Goal: Communication & Community: Answer question/provide support

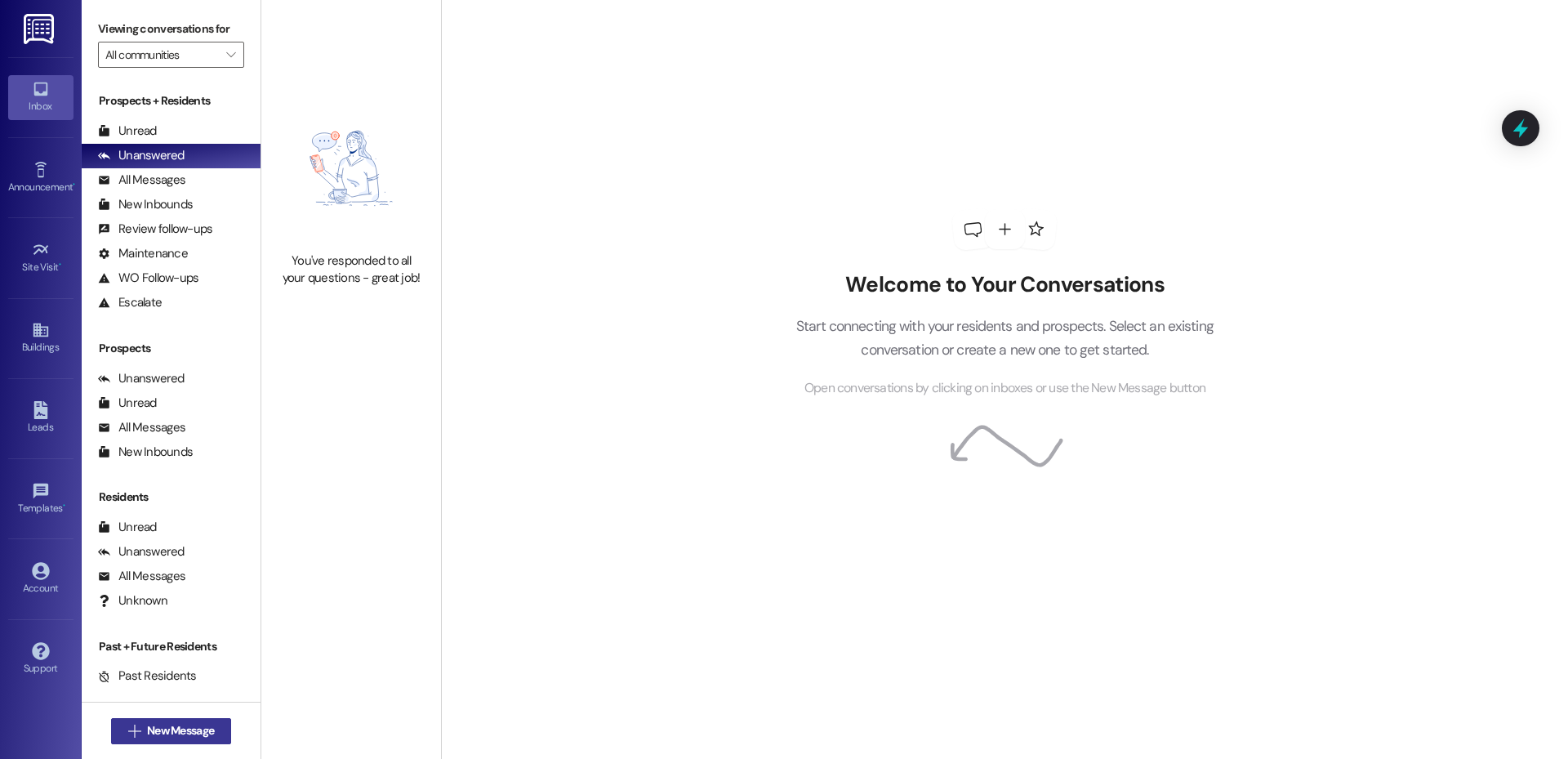
click at [128, 727] on icon "" at bounding box center [134, 731] width 12 height 13
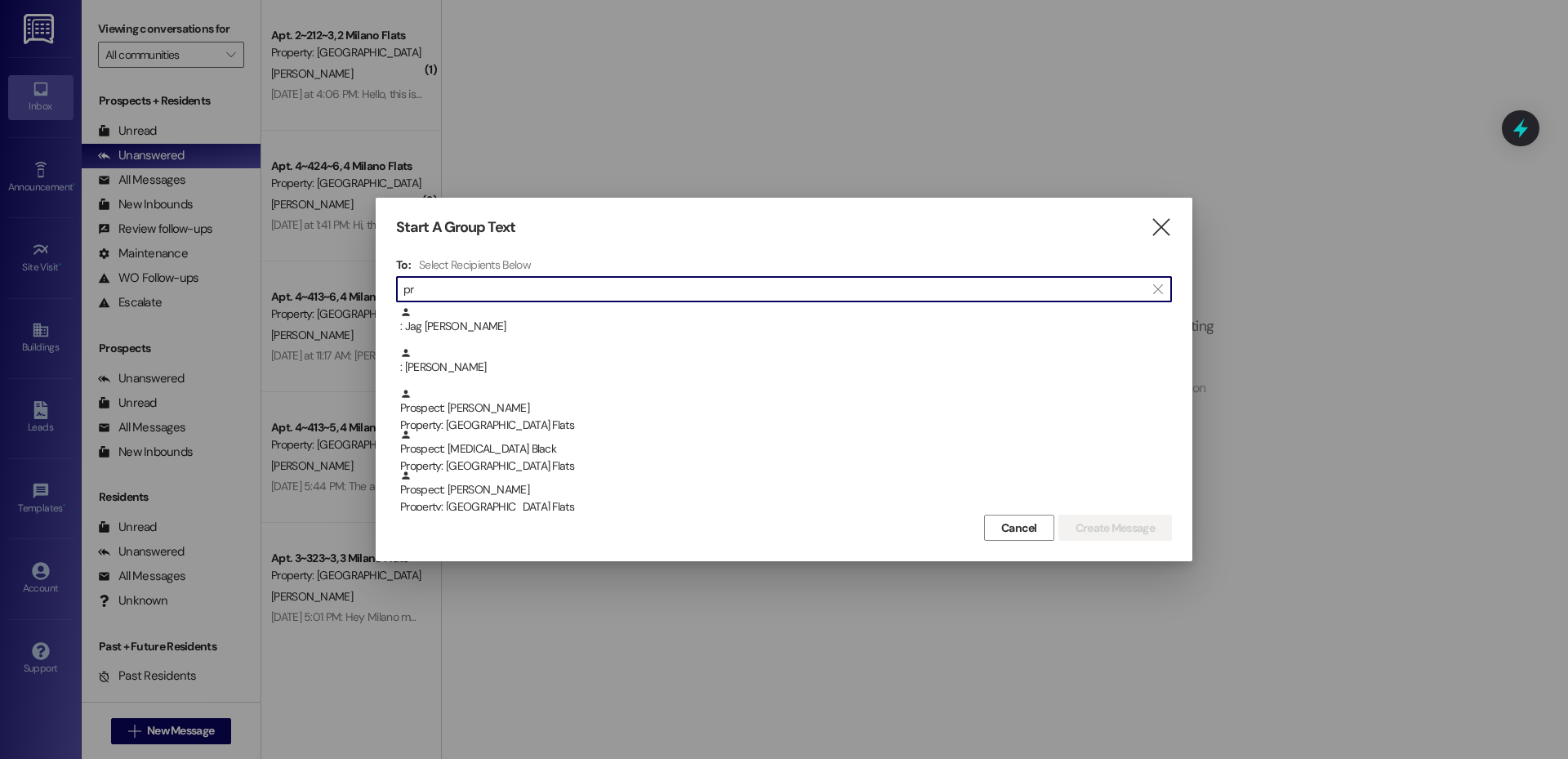
type input "p"
type input "a"
click at [481, 294] on input at bounding box center [787, 289] width 768 height 23
type input "f"
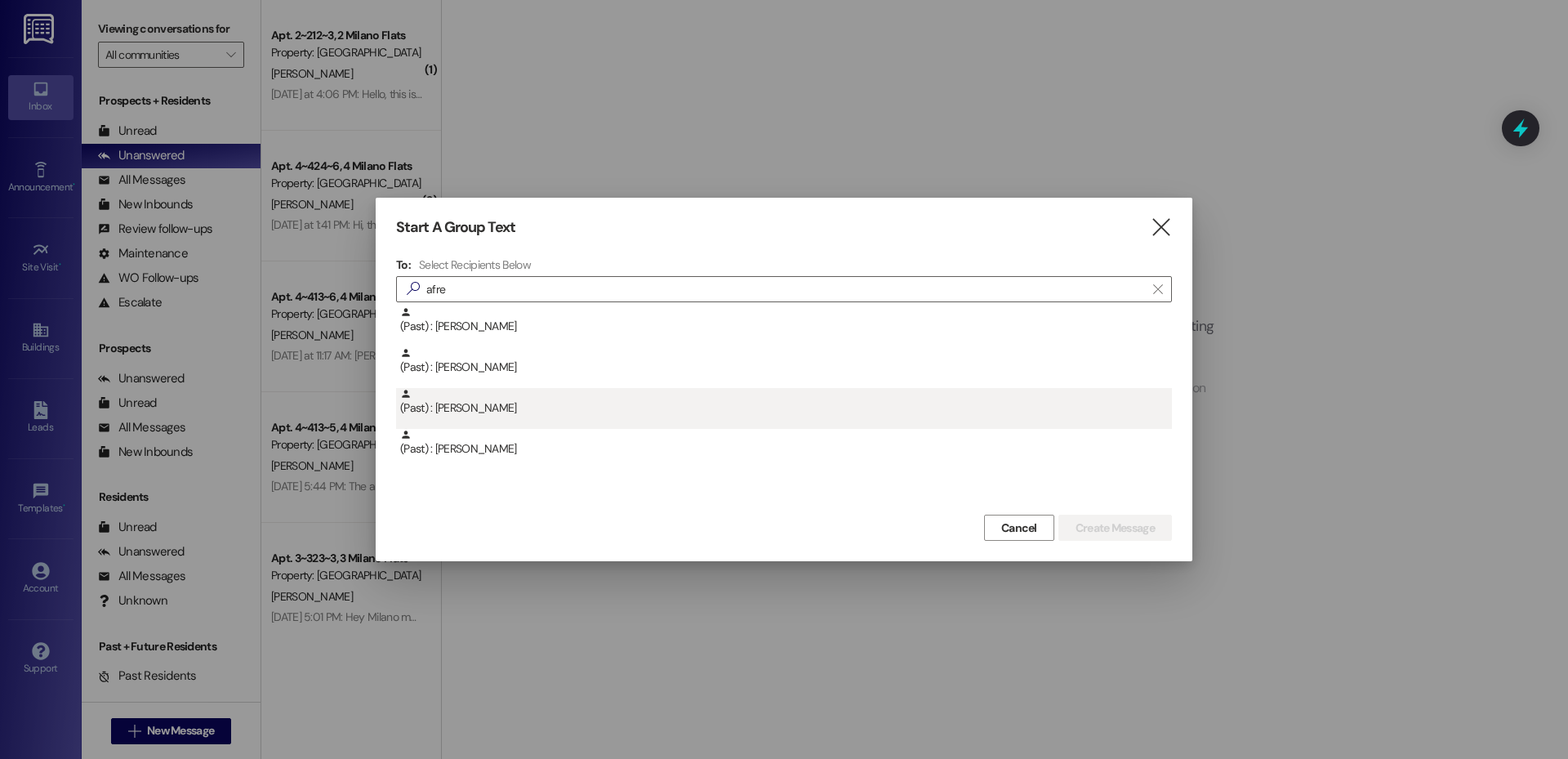
click at [456, 418] on div "(Past) : [PERSON_NAME]" at bounding box center [784, 408] width 776 height 41
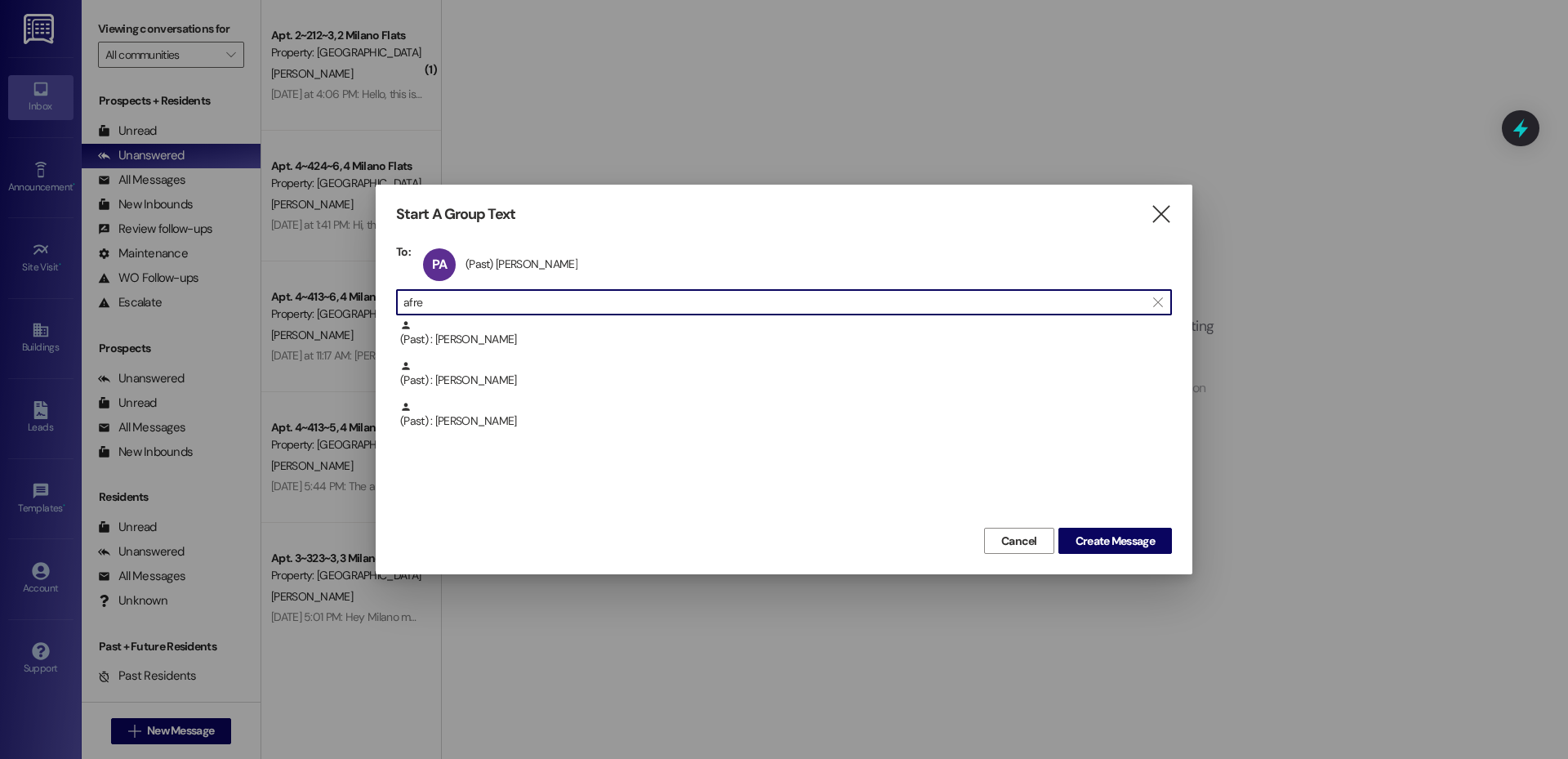
click at [562, 303] on input "afre" at bounding box center [773, 302] width 741 height 23
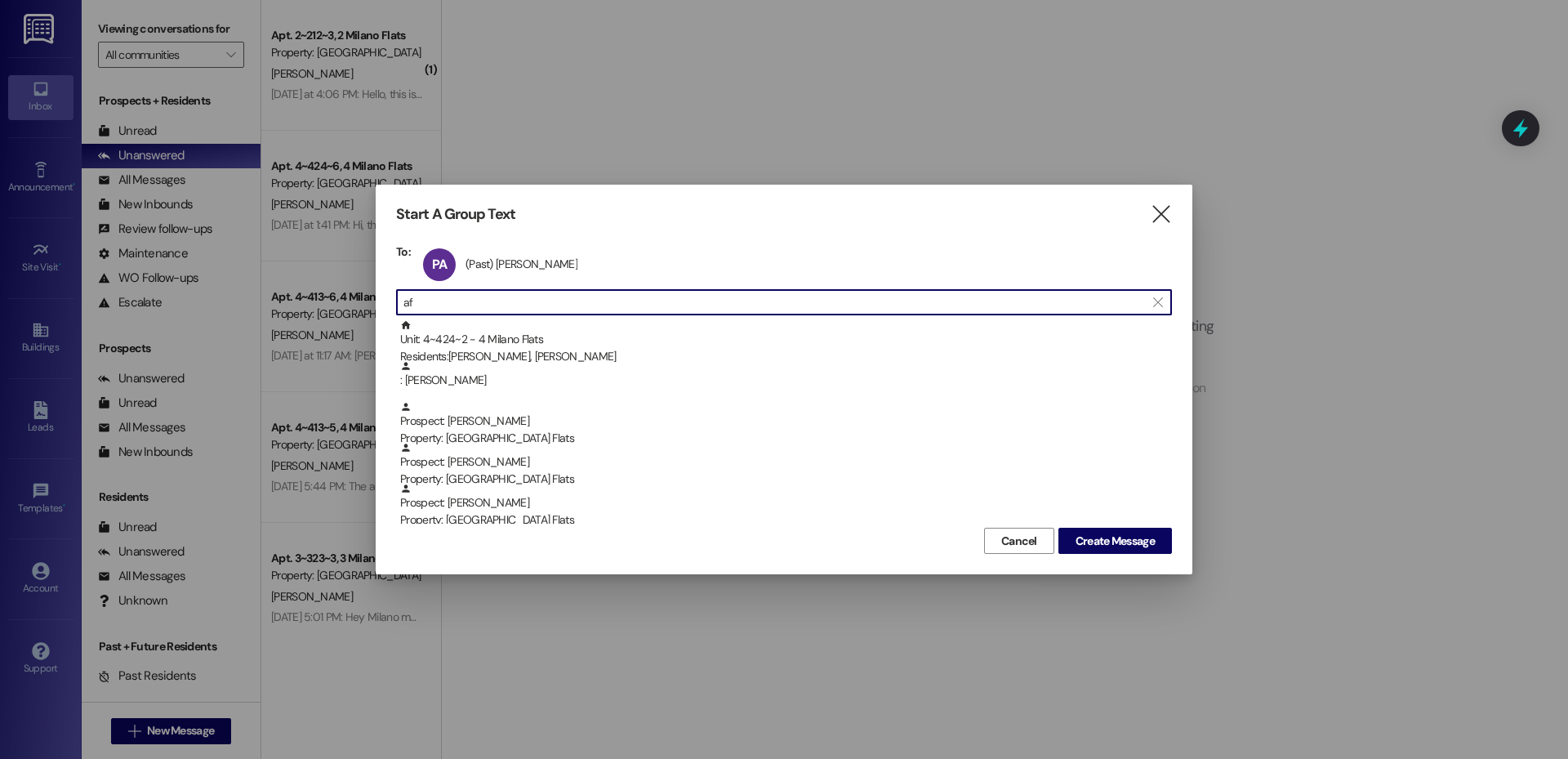
type input "a"
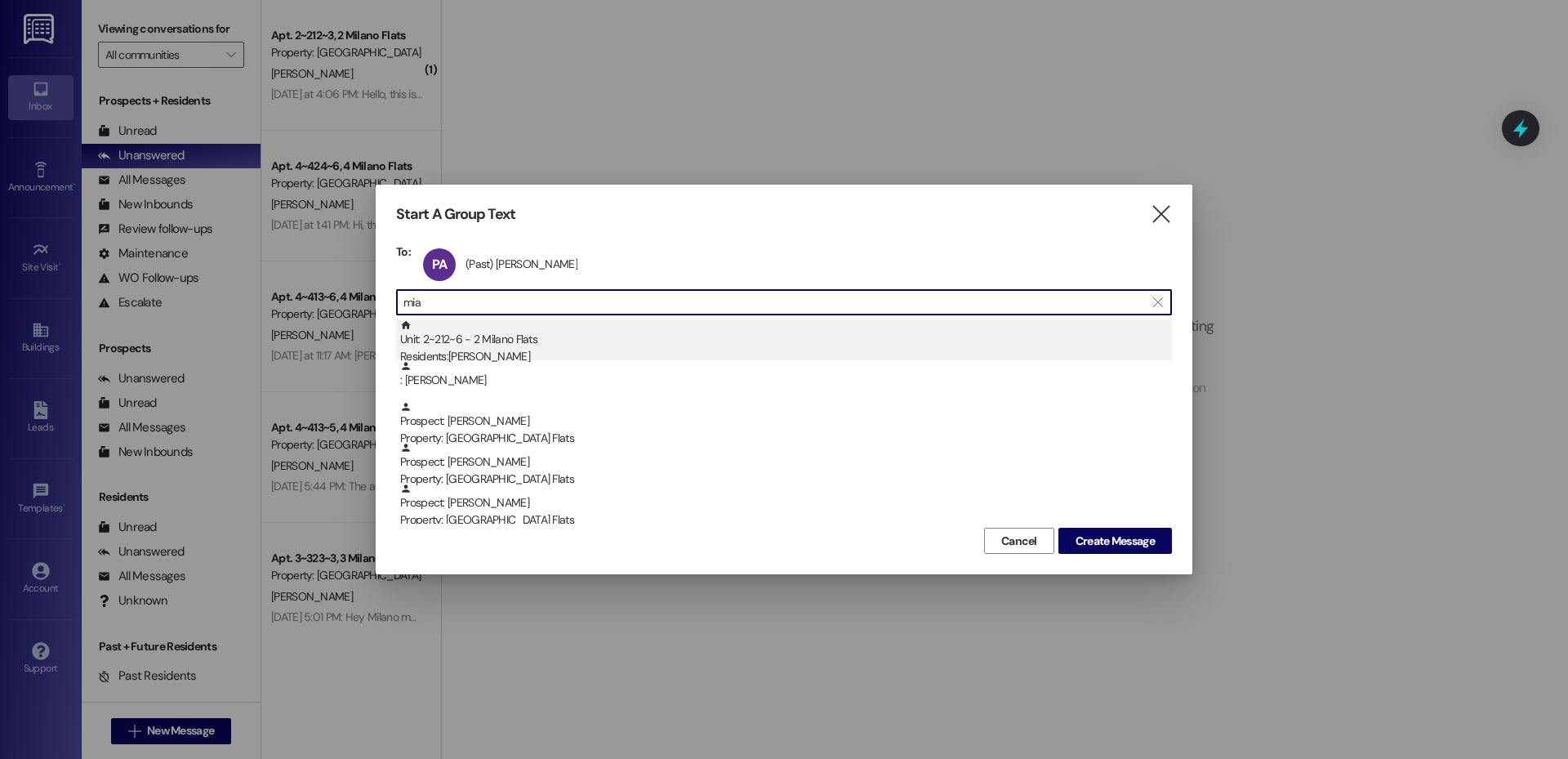
type input "mia"
click at [549, 327] on div "Unit: 2~212~6 - 2 Milano Flats Residents: [PERSON_NAME]" at bounding box center [786, 343] width 772 height 47
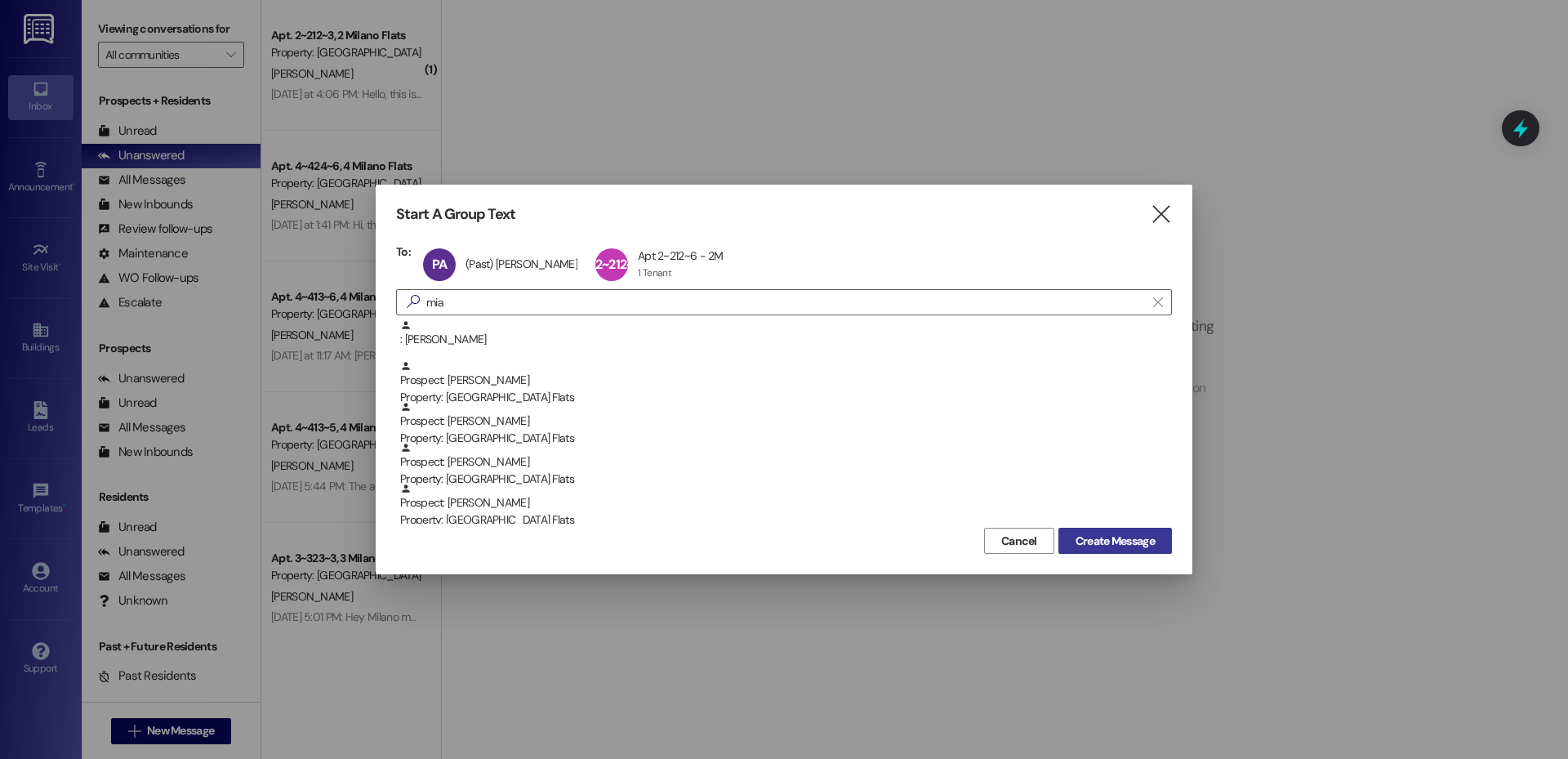
click at [1116, 543] on span "Create Message" at bounding box center [1115, 541] width 79 height 18
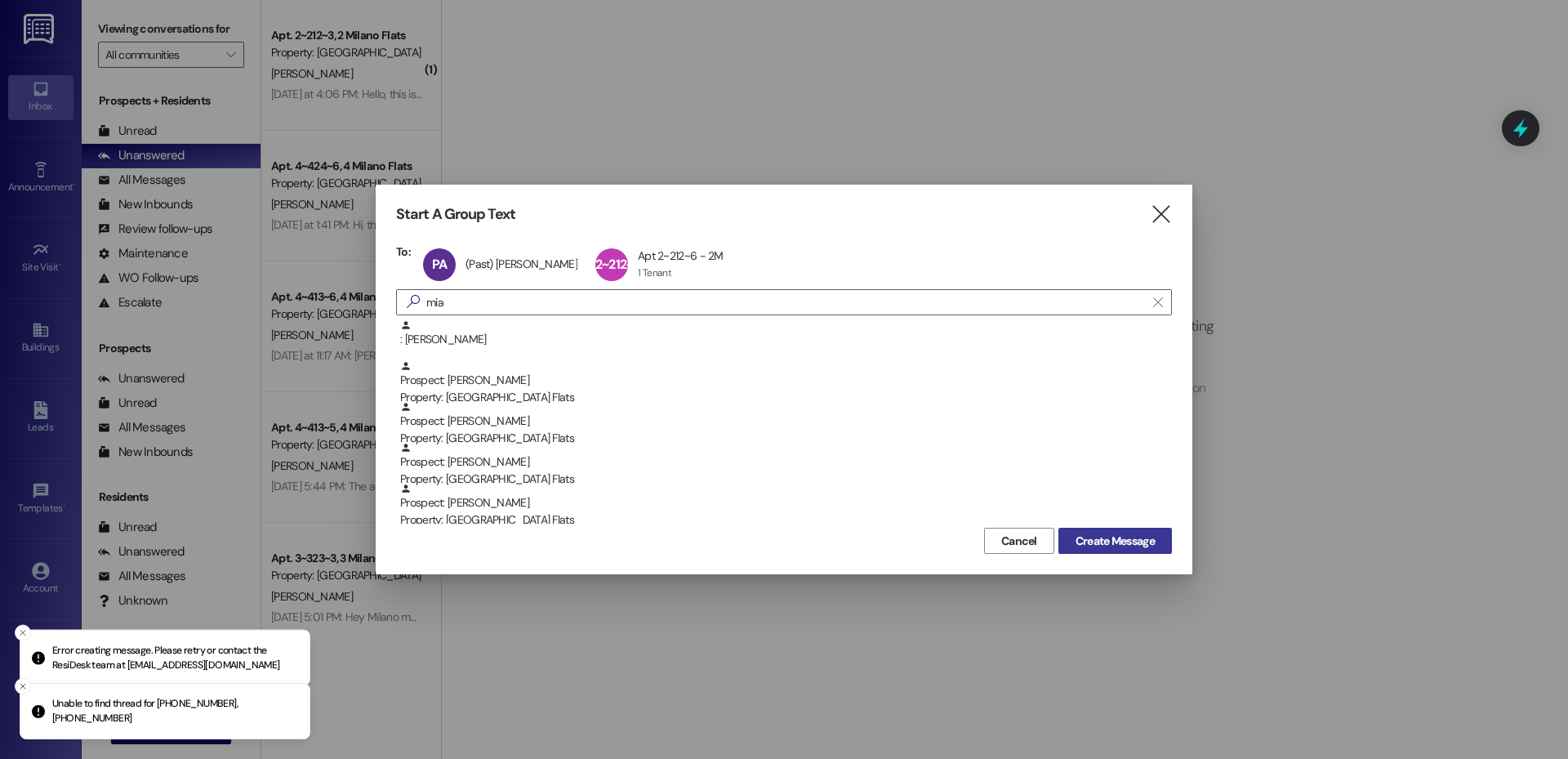
click at [1105, 543] on span "Create Message" at bounding box center [1115, 541] width 79 height 18
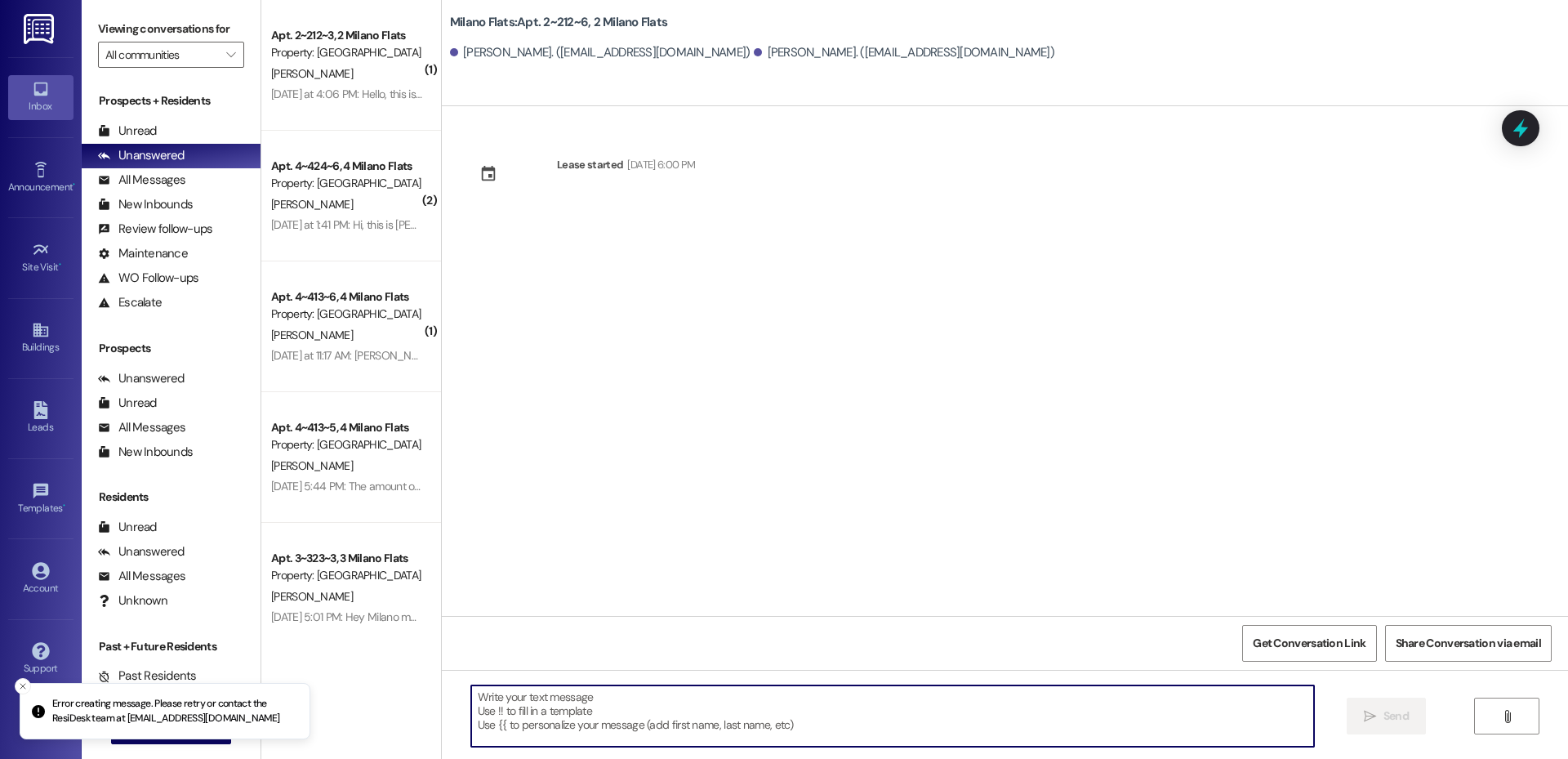
click at [667, 718] on textarea at bounding box center [892, 716] width 842 height 62
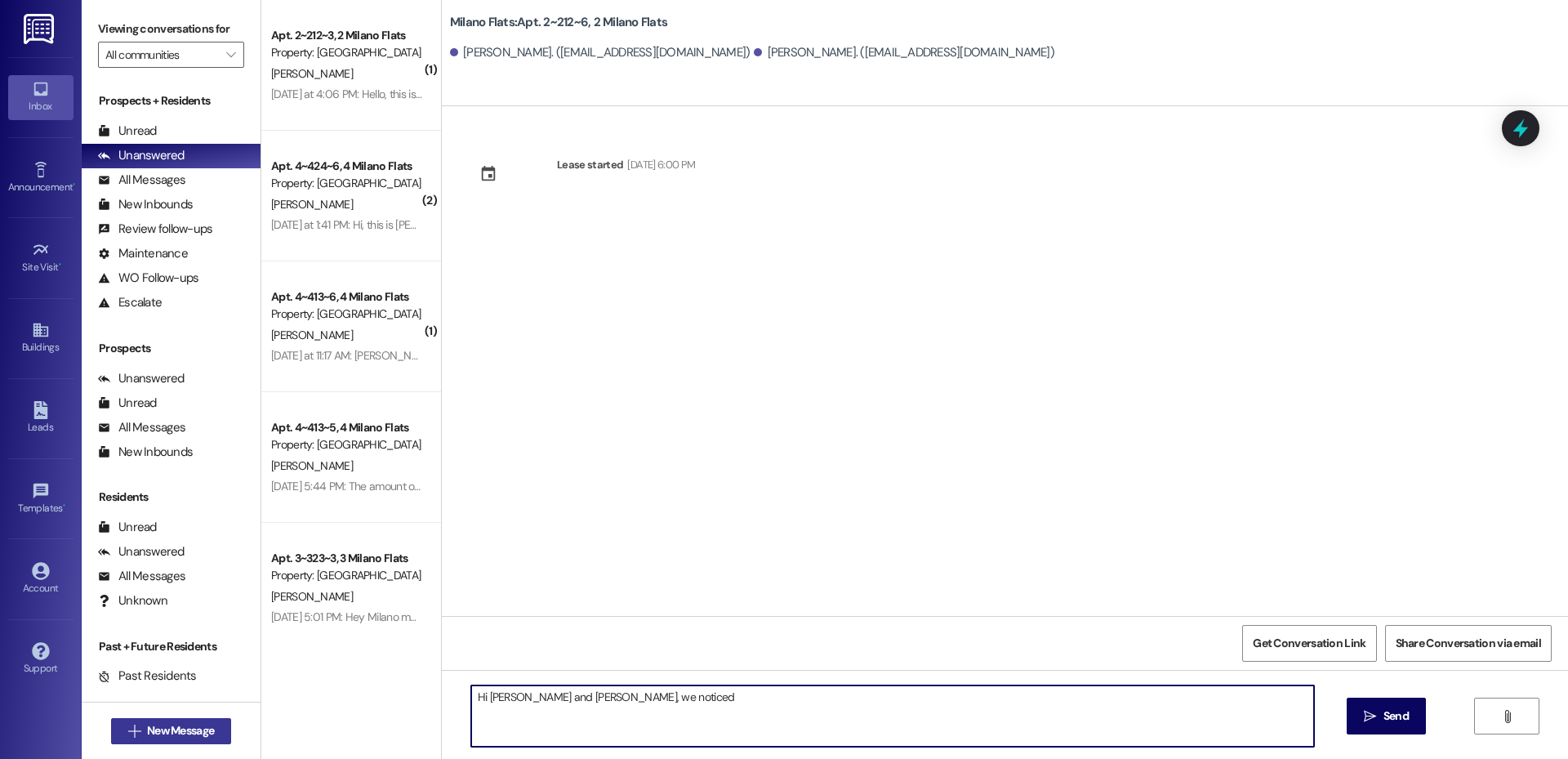
click at [214, 733] on button " New Message" at bounding box center [171, 731] width 121 height 26
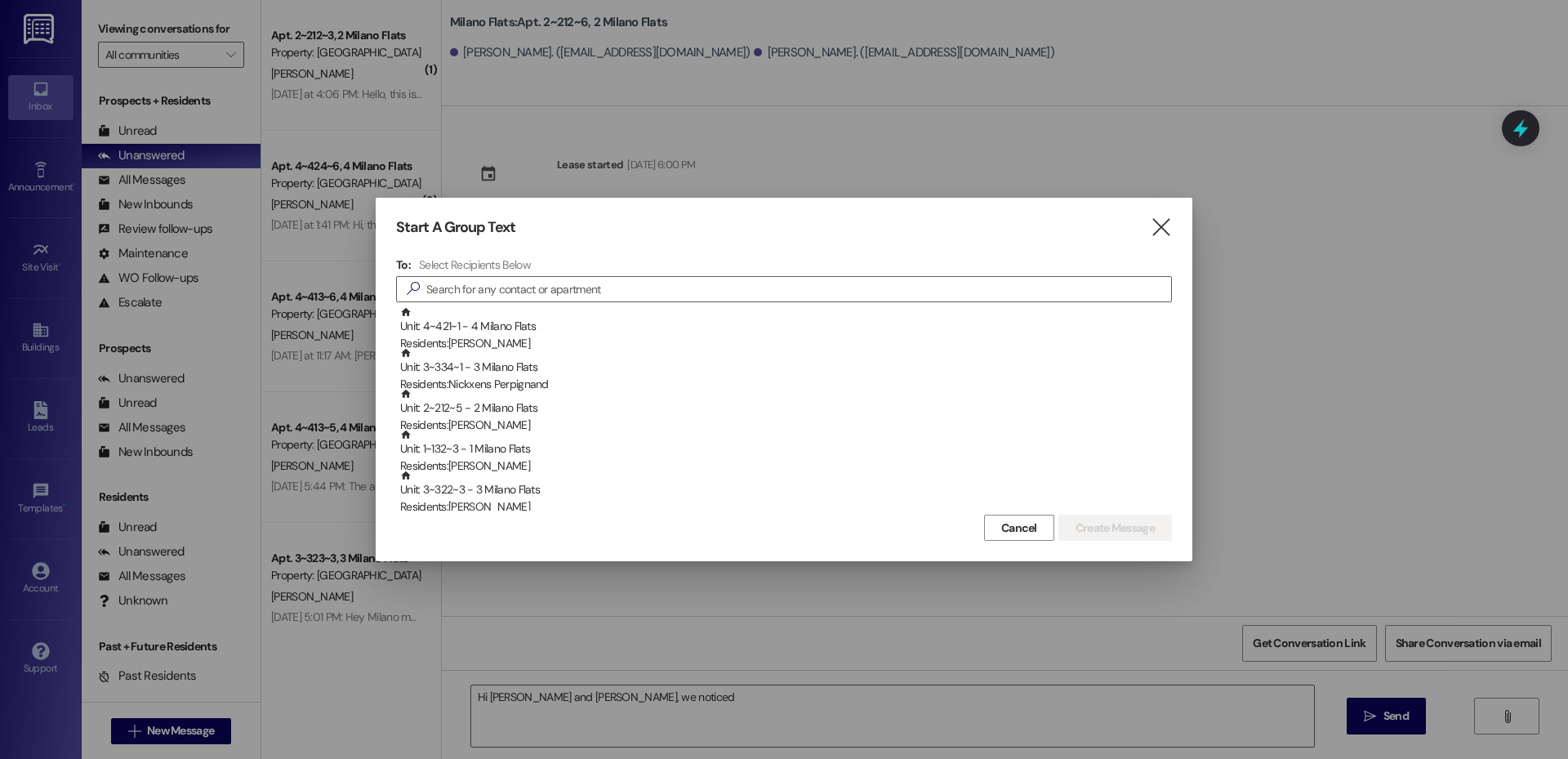
drag, startPoint x: 1164, startPoint y: 226, endPoint x: 1060, endPoint y: 333, distance: 149.2
click at [1164, 227] on icon "" at bounding box center [1161, 228] width 22 height 18
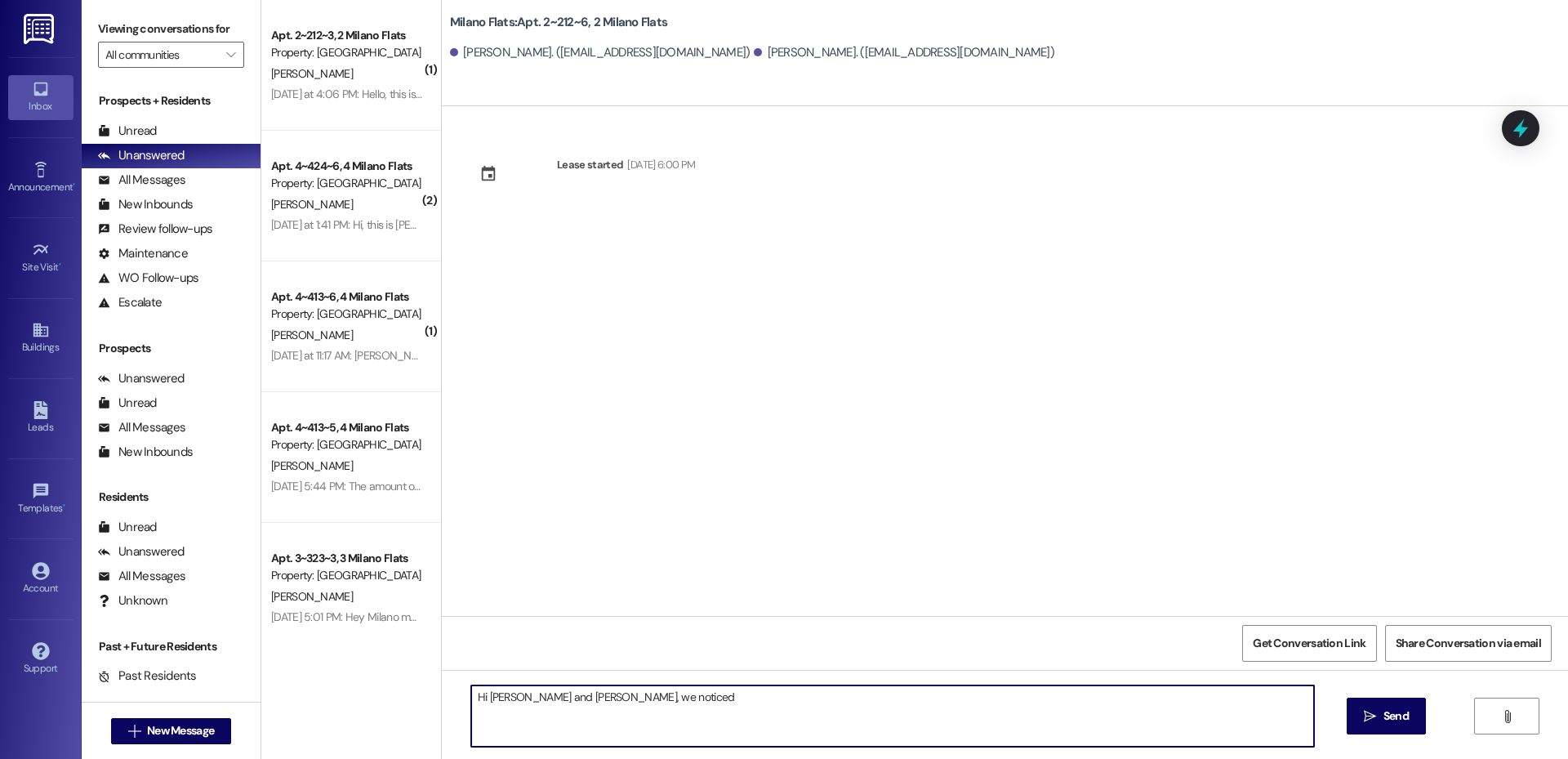
click at [705, 709] on textarea "Hi [PERSON_NAME] and [PERSON_NAME], we noticed" at bounding box center [892, 716] width 842 height 62
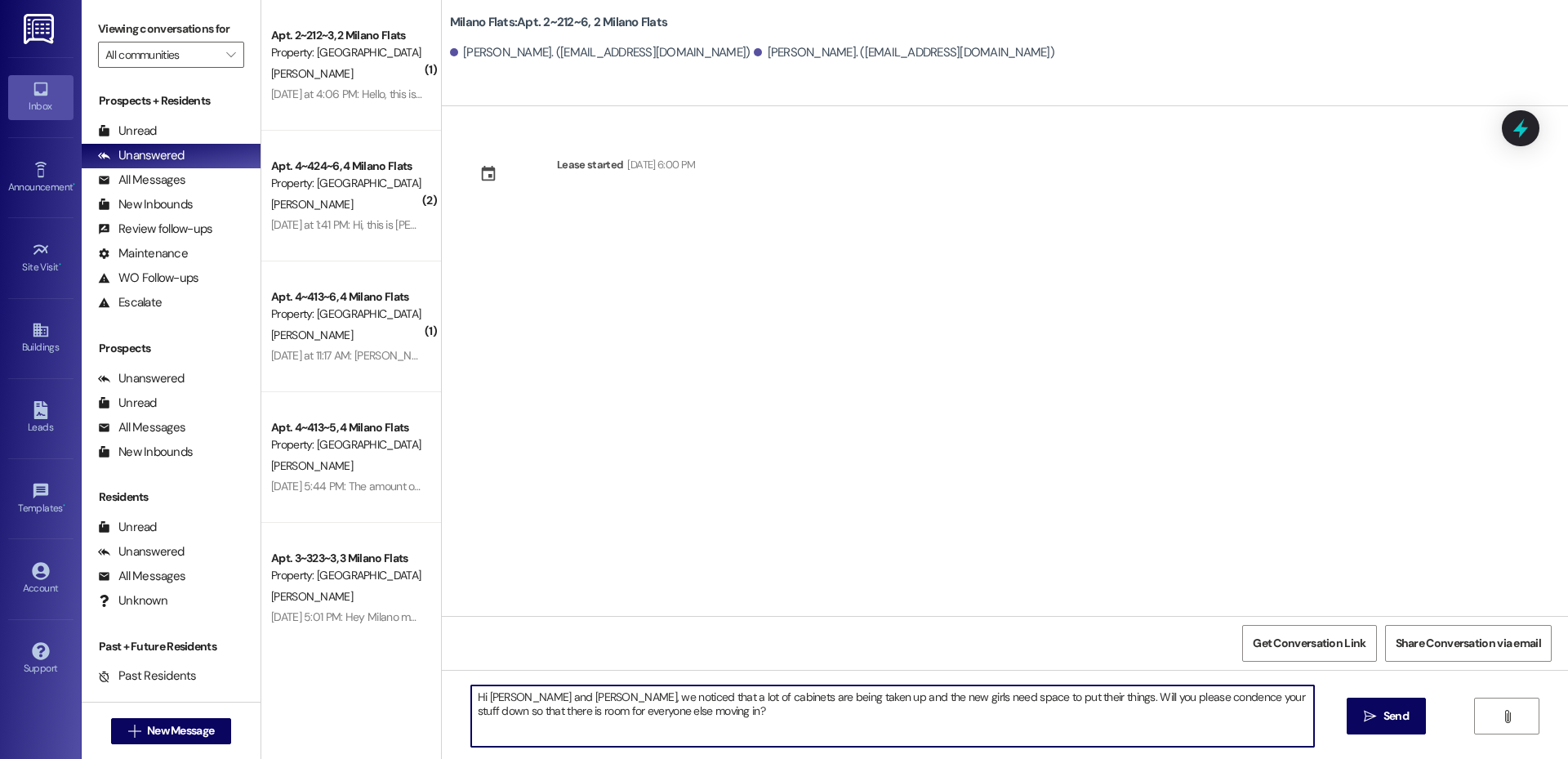
click at [491, 704] on textarea "Hi [PERSON_NAME] and [PERSON_NAME], we noticed that a lot of cabinets are being…" at bounding box center [892, 716] width 842 height 62
click at [1139, 692] on textarea "Hi [PERSON_NAME] and [PERSON_NAME], we noticed that a lot of cabinets are being…" at bounding box center [892, 716] width 842 height 62
type textarea "Hi [PERSON_NAME] and [PERSON_NAME], we noticed that a lot of cabinets are being…"
click at [1387, 726] on button " Send" at bounding box center [1386, 716] width 79 height 37
